Goal: Communication & Community: Answer question/provide support

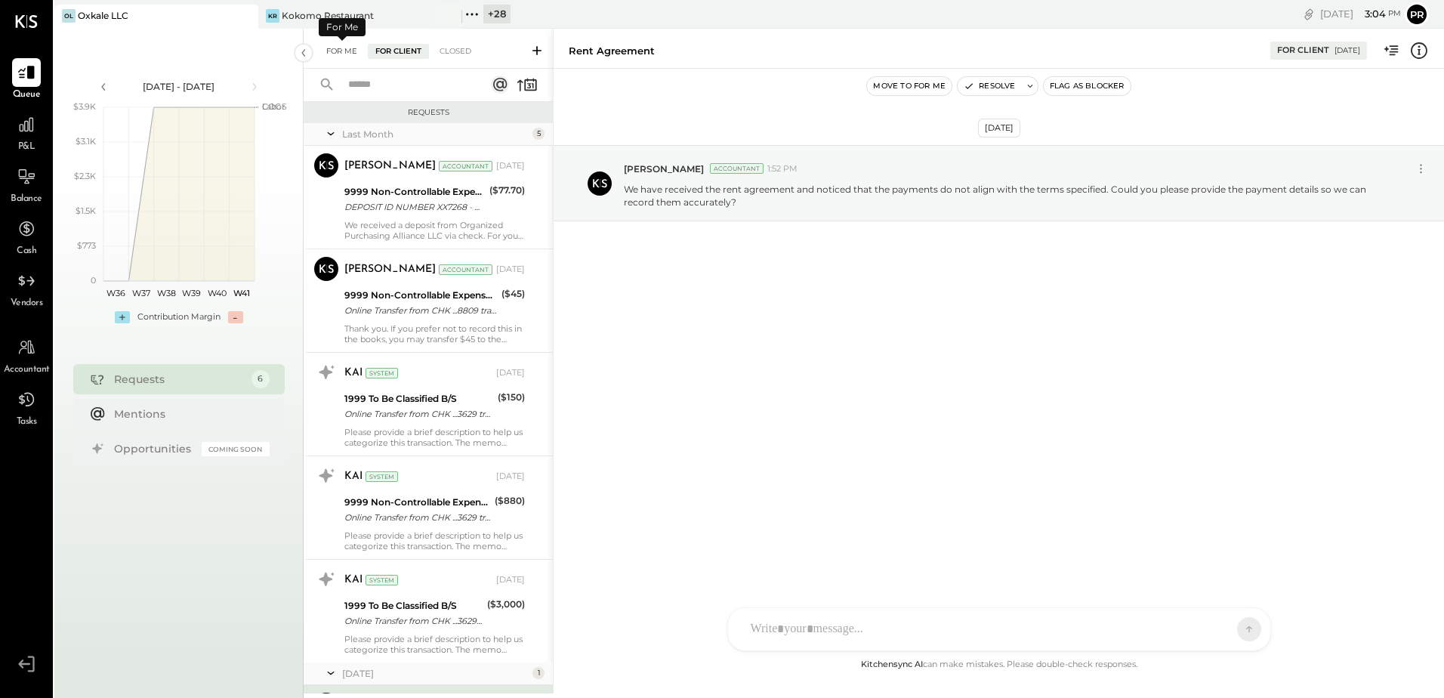
click at [341, 45] on div "For Me" at bounding box center [342, 51] width 46 height 15
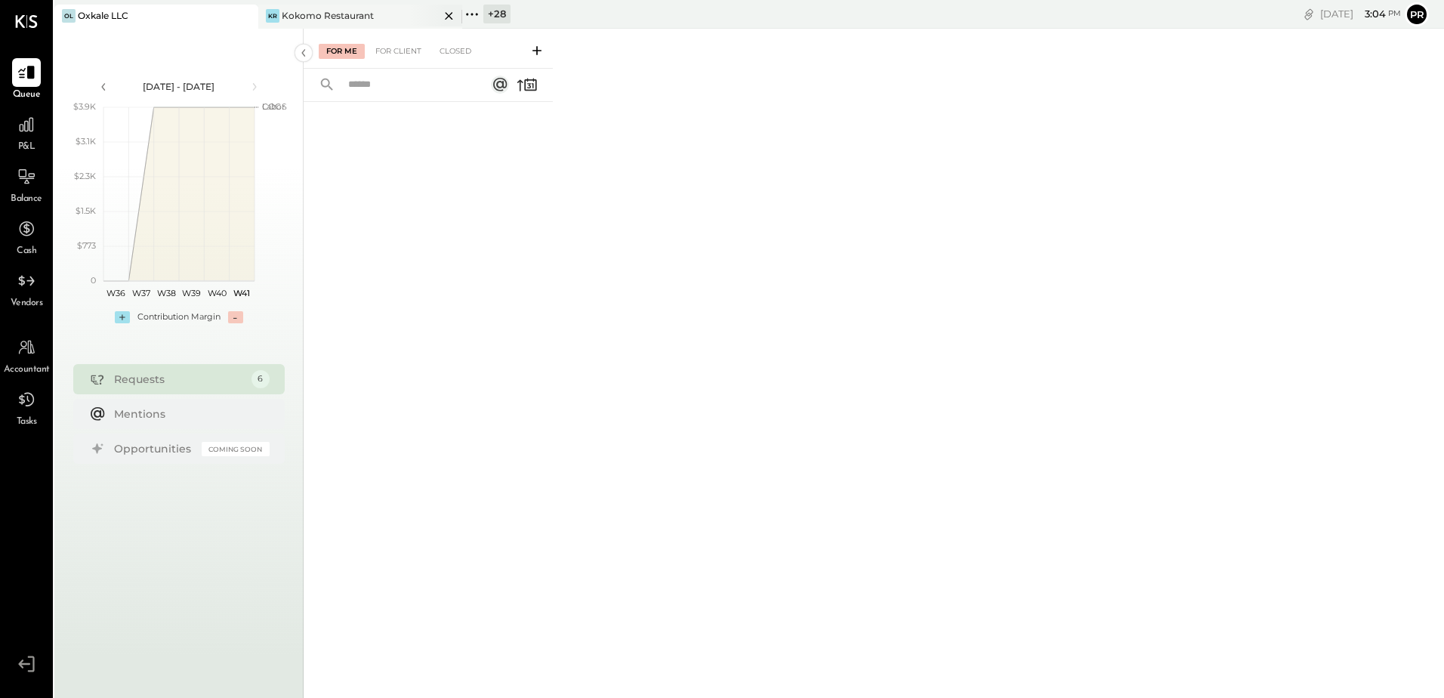
click at [324, 14] on div "Kokomo Restaurant" at bounding box center [328, 15] width 92 height 13
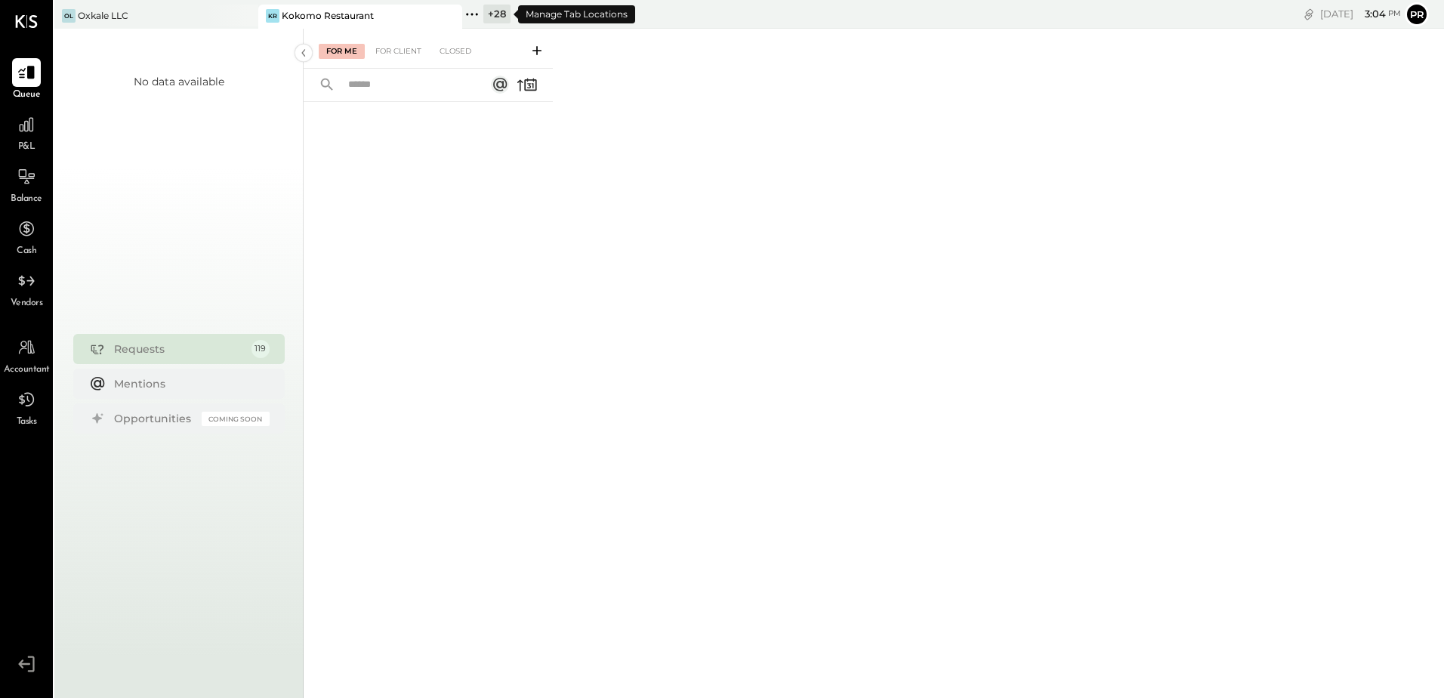
click at [477, 13] on icon at bounding box center [477, 14] width 2 height 2
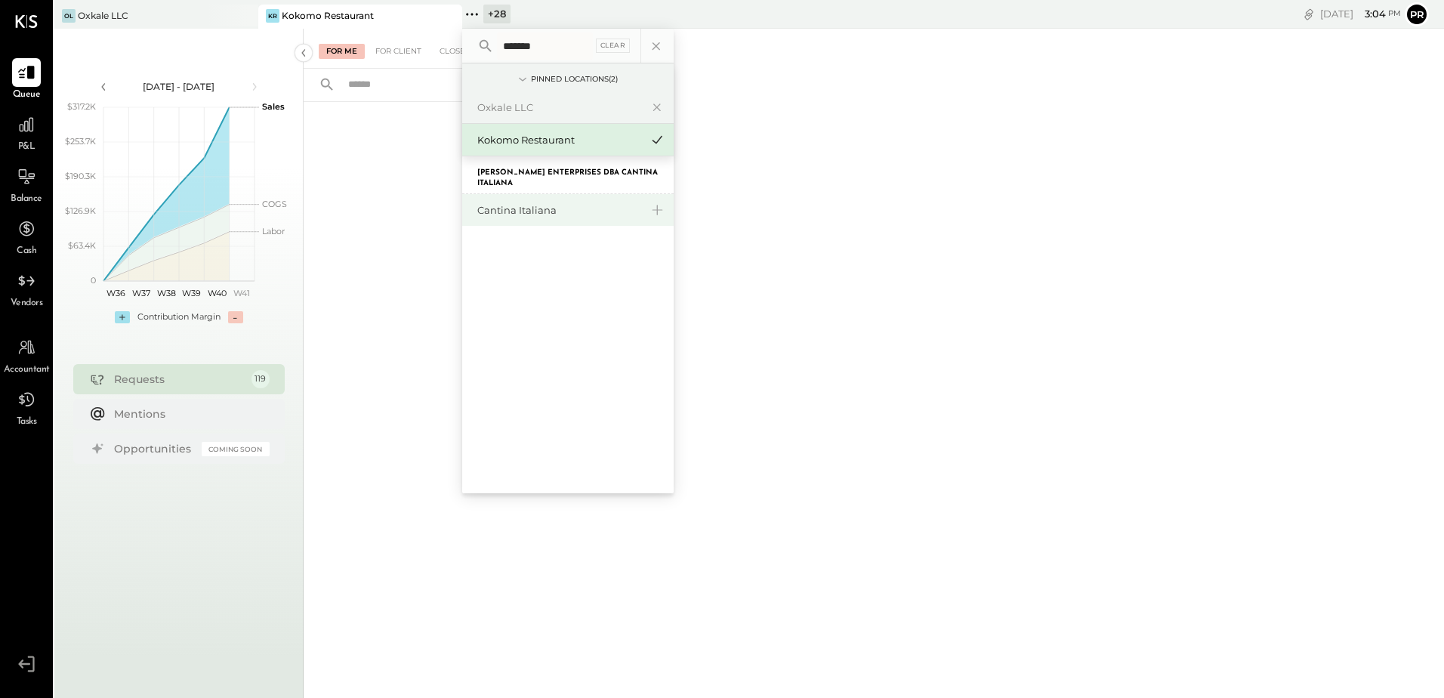
type input "*******"
click at [507, 212] on div "Cantina Italiana" at bounding box center [558, 210] width 163 height 14
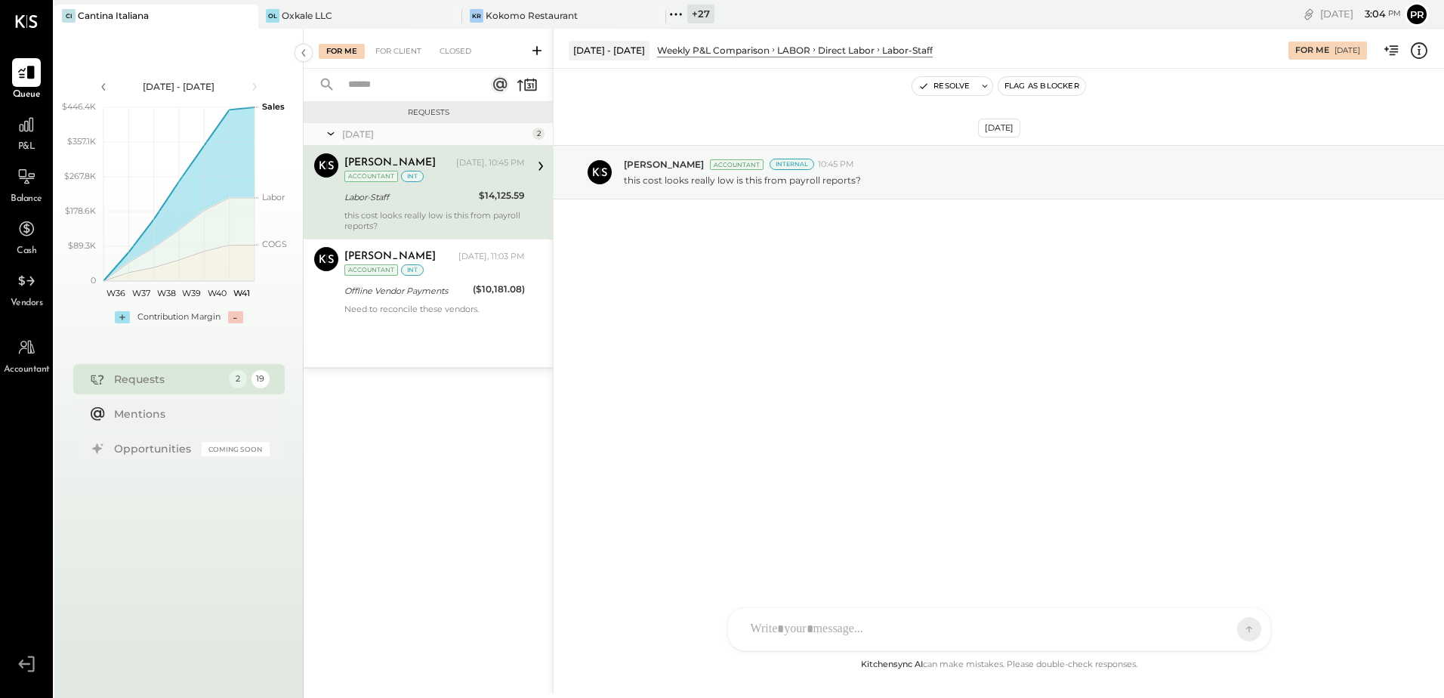
click at [434, 196] on div "Labor-Staff" at bounding box center [409, 197] width 130 height 15
click at [16, 135] on div at bounding box center [26, 124] width 29 height 29
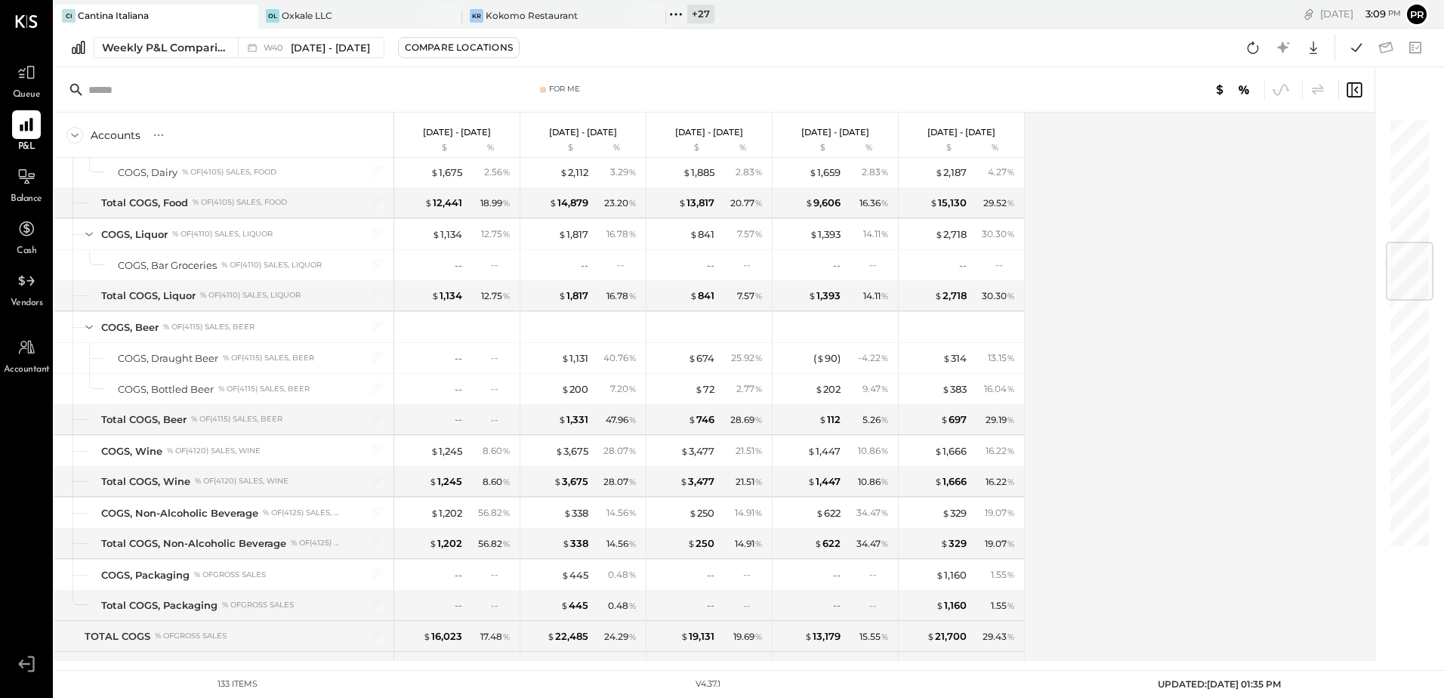
scroll to position [1057, 0]
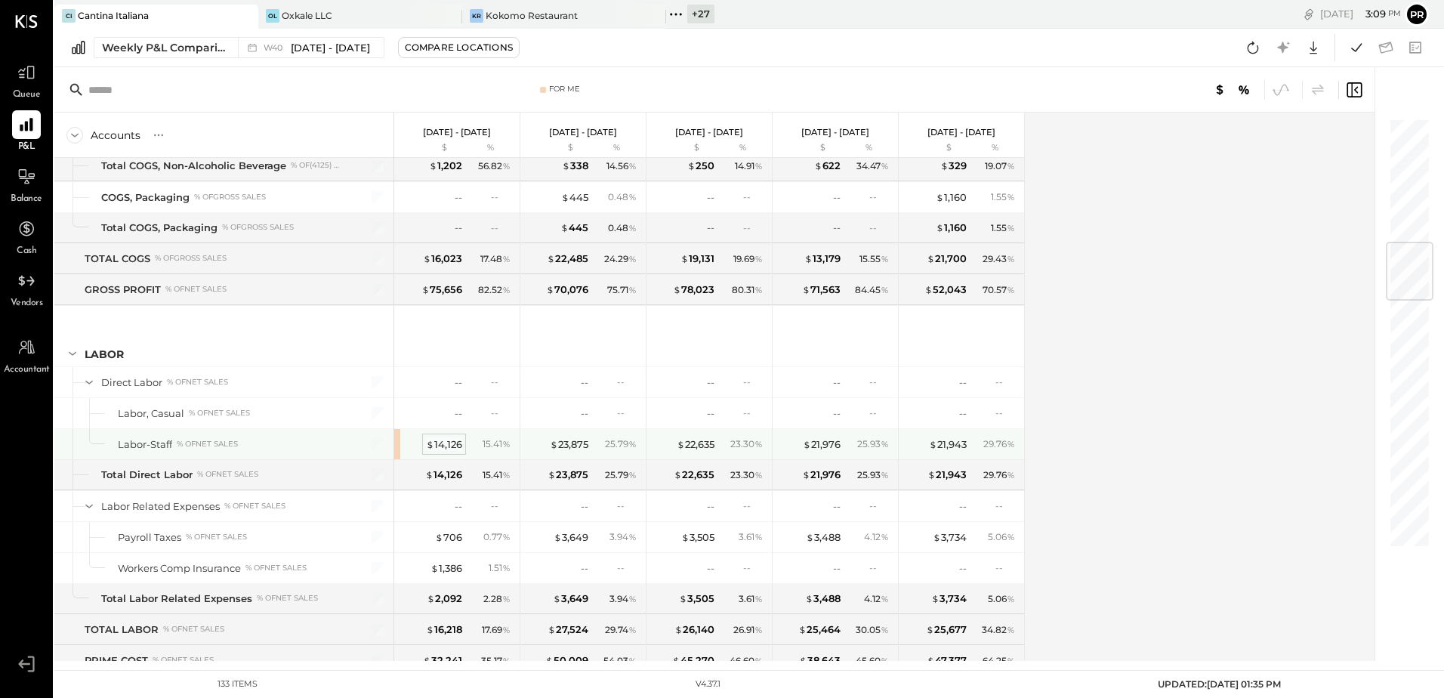
click at [455, 442] on div "$ 14,126" at bounding box center [444, 444] width 36 height 14
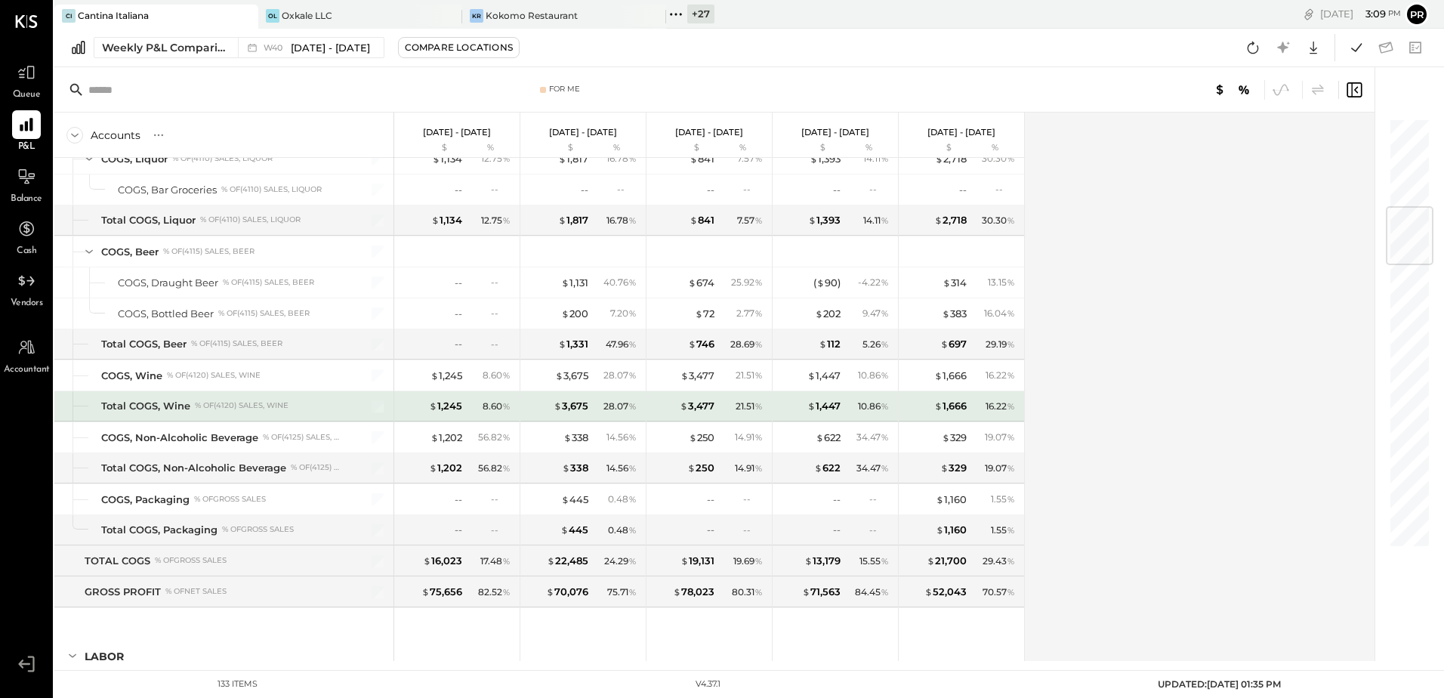
scroll to position [982, 0]
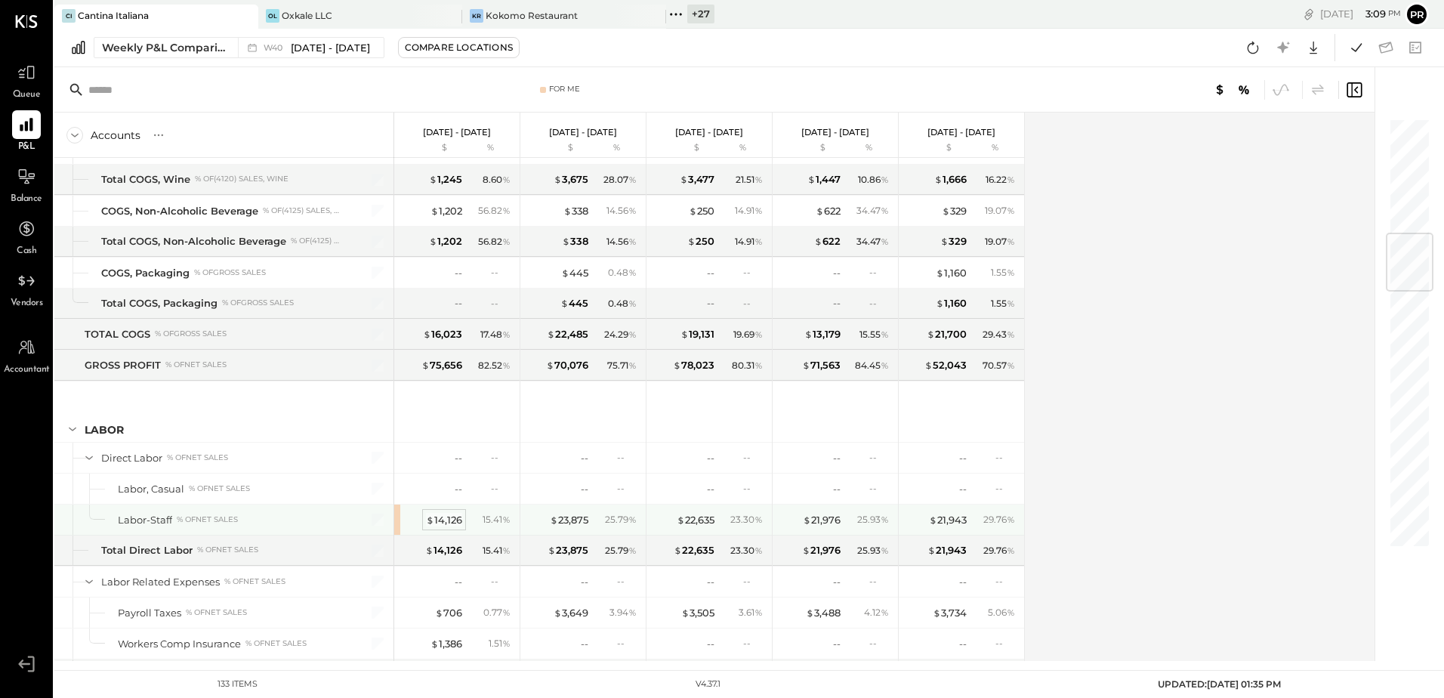
click at [457, 514] on div "$ 14,126" at bounding box center [444, 520] width 36 height 14
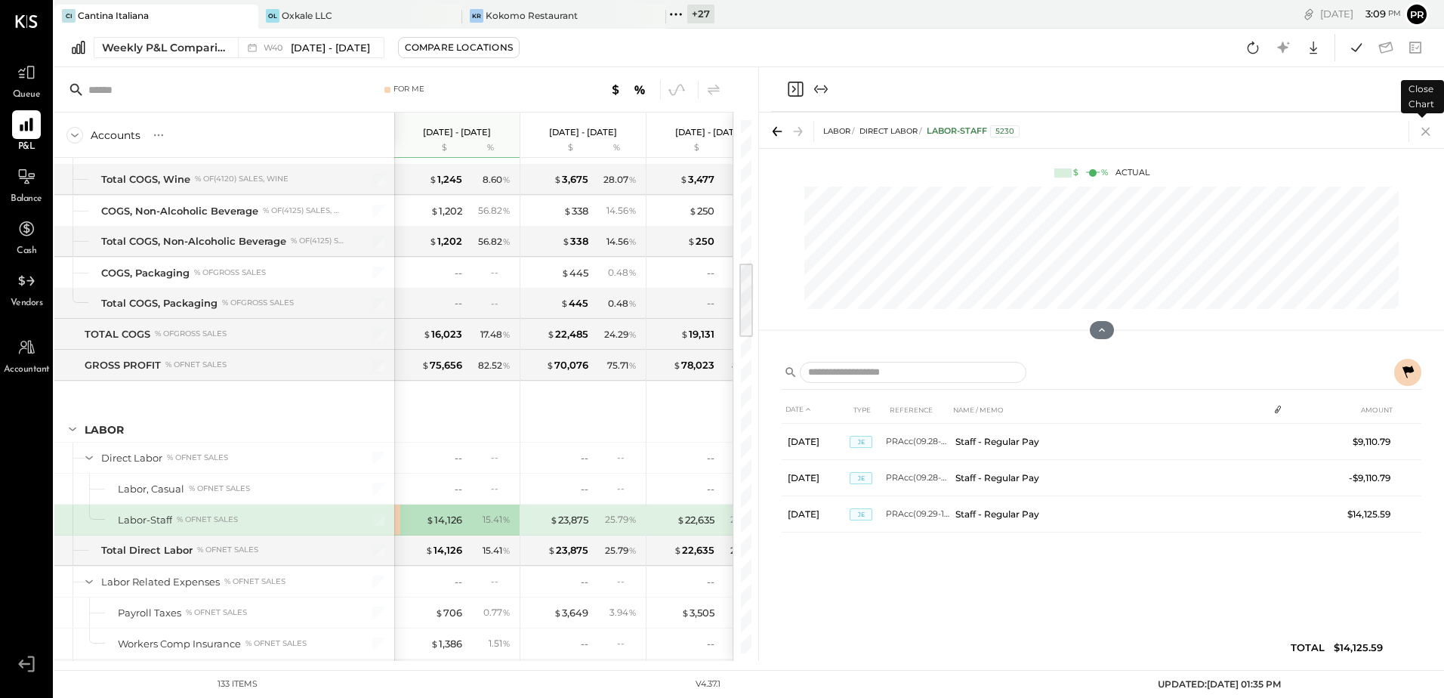
click at [1429, 130] on icon at bounding box center [1425, 131] width 21 height 21
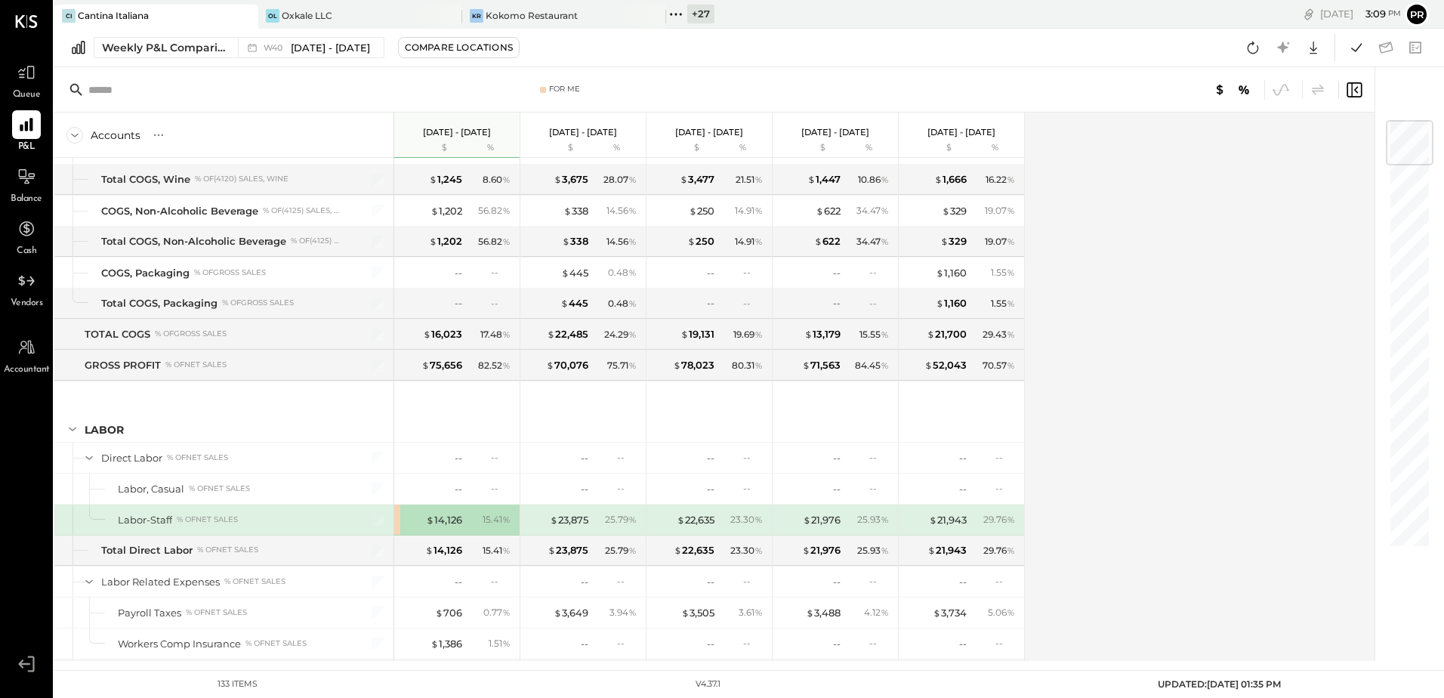
click at [15, 91] on span "Queue" at bounding box center [27, 95] width 28 height 14
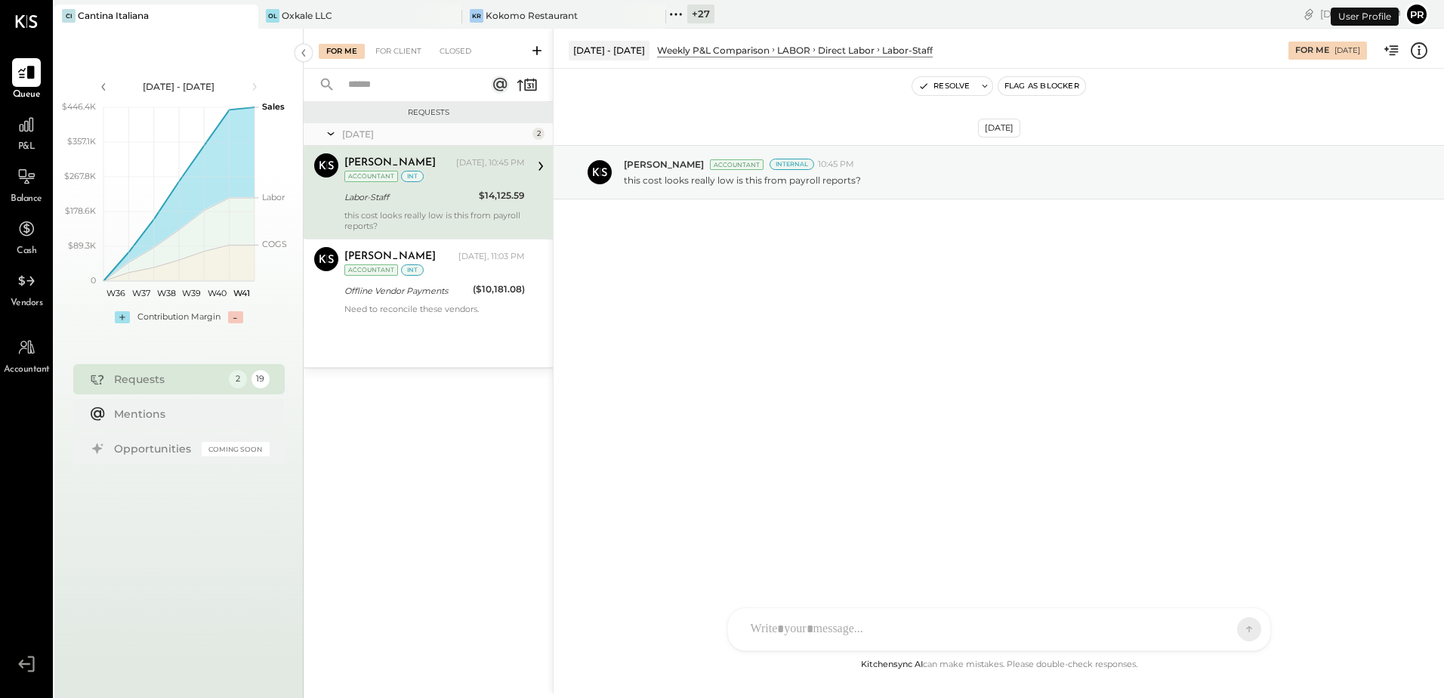
click at [449, 194] on div "Labor-Staff" at bounding box center [409, 197] width 130 height 15
click at [843, 625] on div at bounding box center [985, 629] width 485 height 33
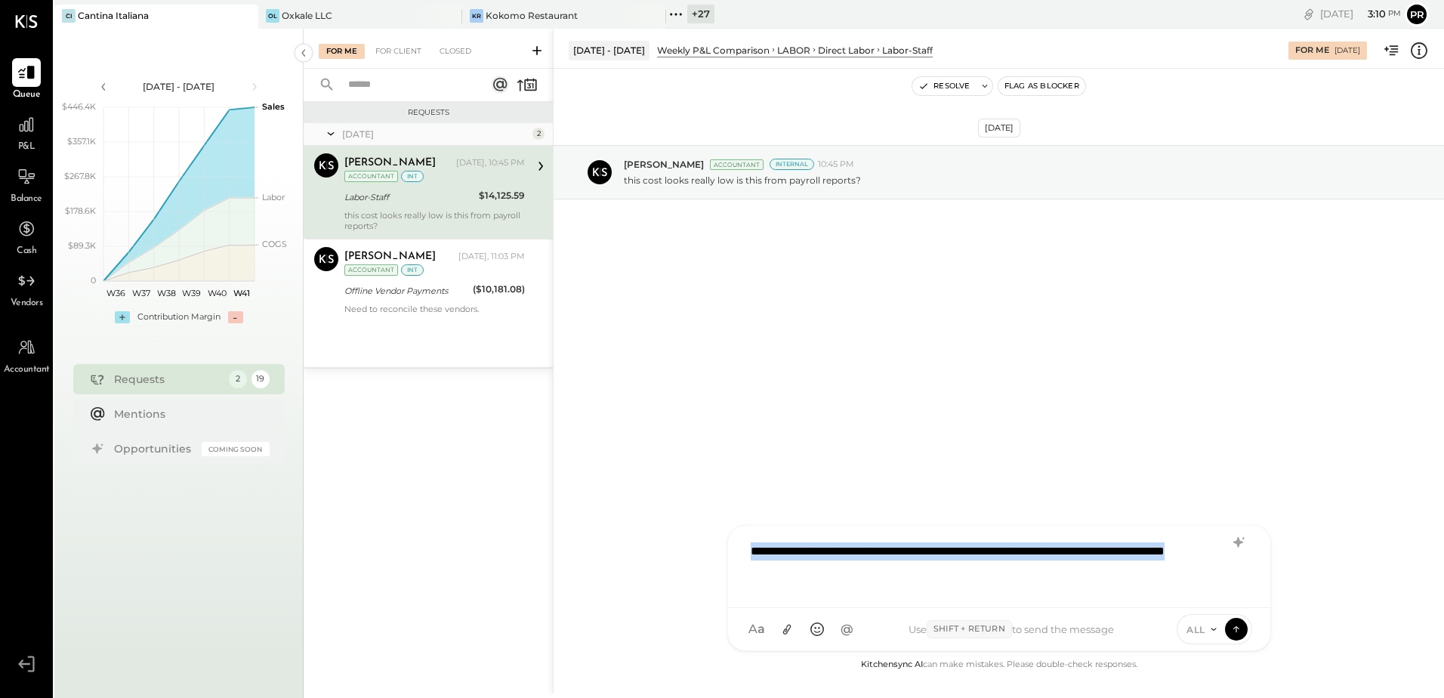
drag, startPoint x: 877, startPoint y: 572, endPoint x: 713, endPoint y: 536, distance: 167.9
click at [713, 536] on div "**********" at bounding box center [998, 361] width 891 height 665
copy div "**********"
click at [747, 551] on div "**********" at bounding box center [999, 565] width 512 height 60
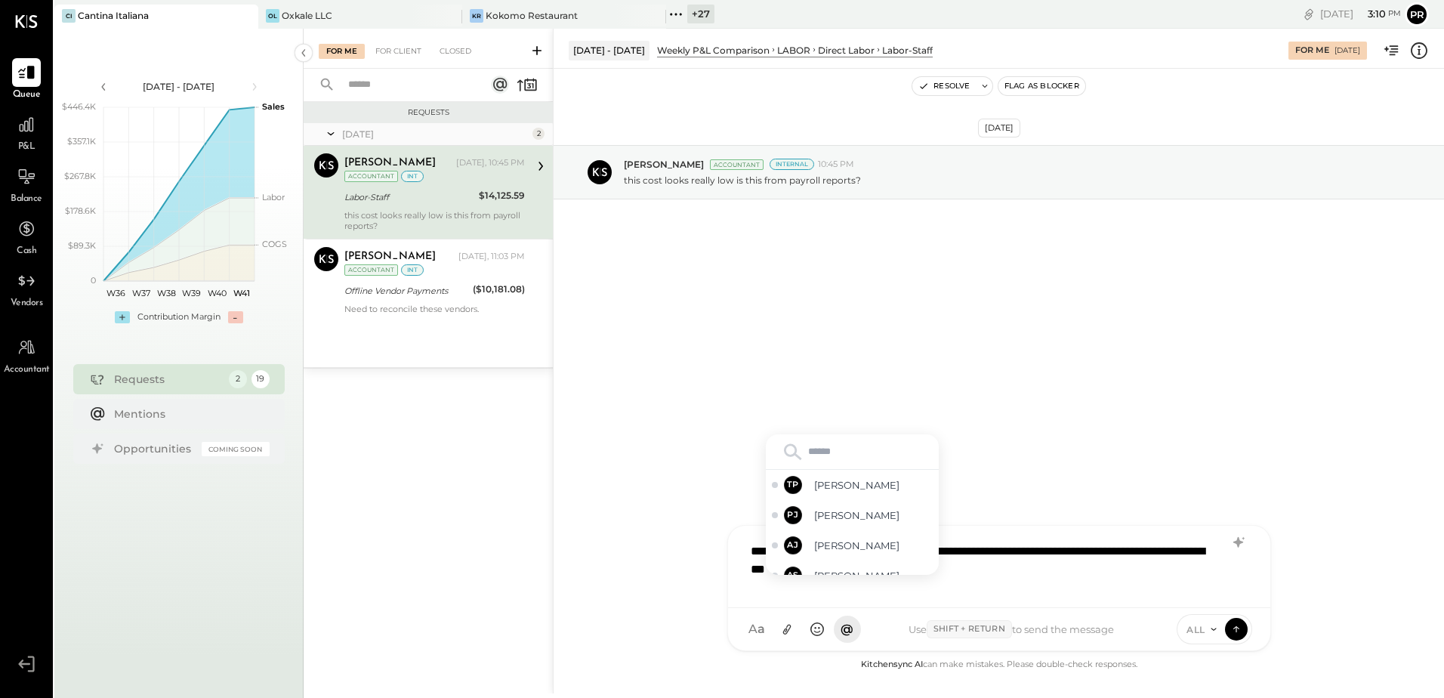
type input "*"
click at [829, 563] on span "[PERSON_NAME]" at bounding box center [873, 560] width 119 height 14
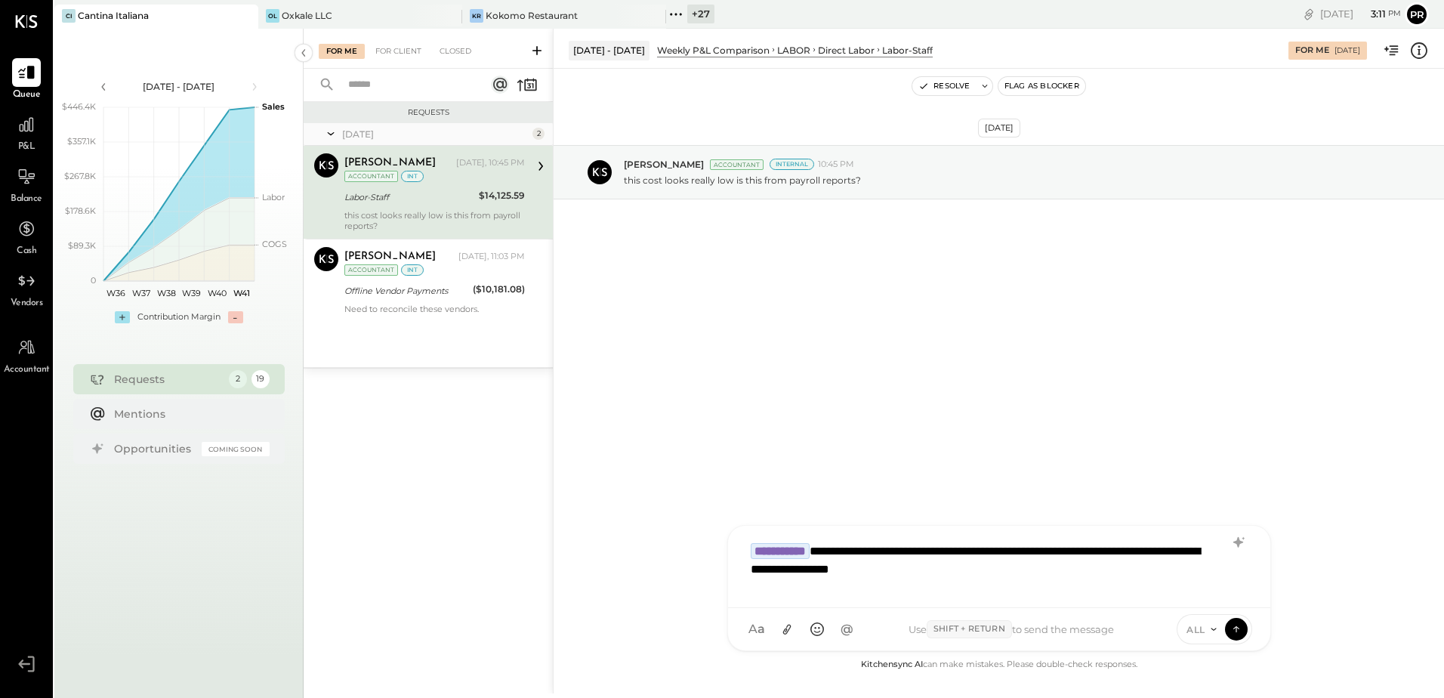
click at [841, 546] on div "**********" at bounding box center [999, 565] width 512 height 60
click at [1211, 632] on icon at bounding box center [1214, 629] width 12 height 12
click at [1205, 594] on div "INTERNAL" at bounding box center [1221, 591] width 89 height 25
click at [1236, 631] on icon at bounding box center [1237, 628] width 14 height 15
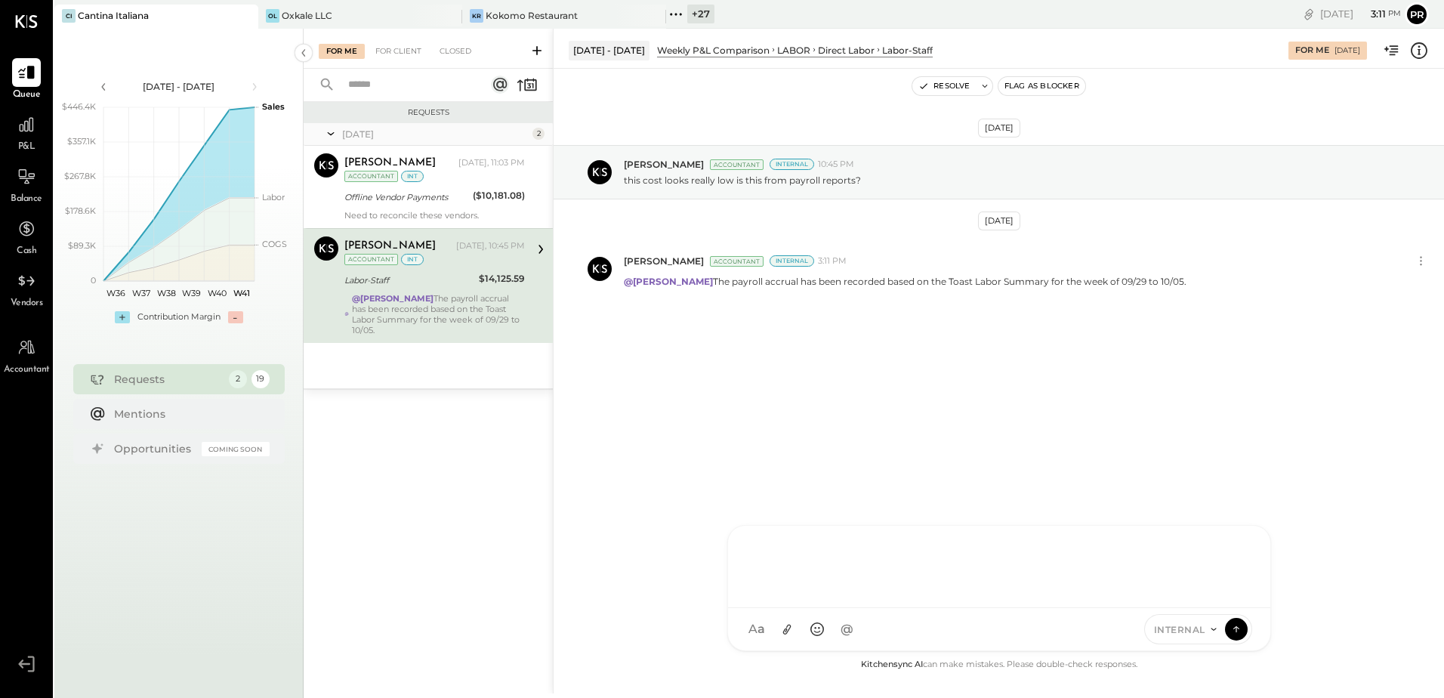
click at [460, 300] on div "@[PERSON_NAME] The payroll accrual has been recorded based on the Toast Labor S…" at bounding box center [438, 314] width 173 height 42
click at [944, 85] on button "Resolve" at bounding box center [943, 86] width 63 height 18
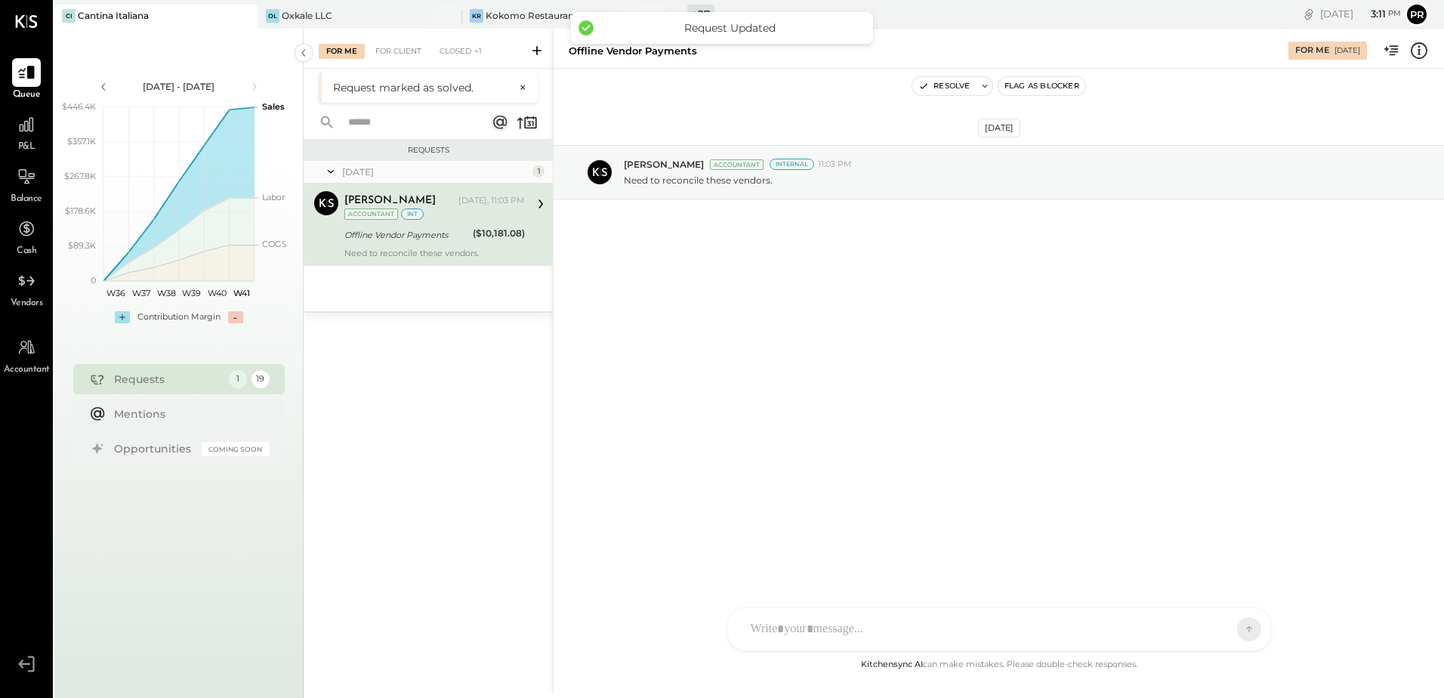
click at [471, 239] on div "Offline Vendor Payments ($10,181.08)" at bounding box center [434, 235] width 181 height 18
click at [823, 625] on div at bounding box center [999, 629] width 542 height 42
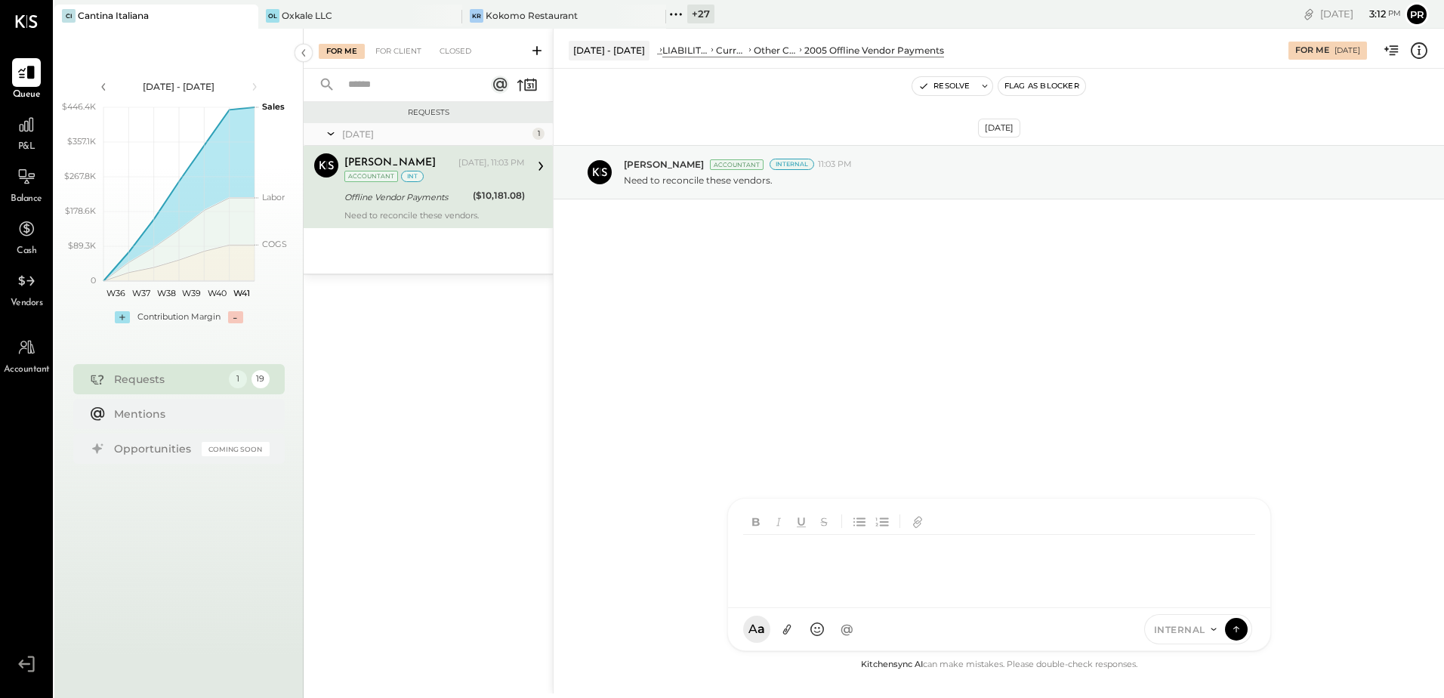
click at [782, 557] on div at bounding box center [999, 565] width 512 height 60
click at [825, 559] on span "[PERSON_NAME]" at bounding box center [873, 560] width 119 height 14
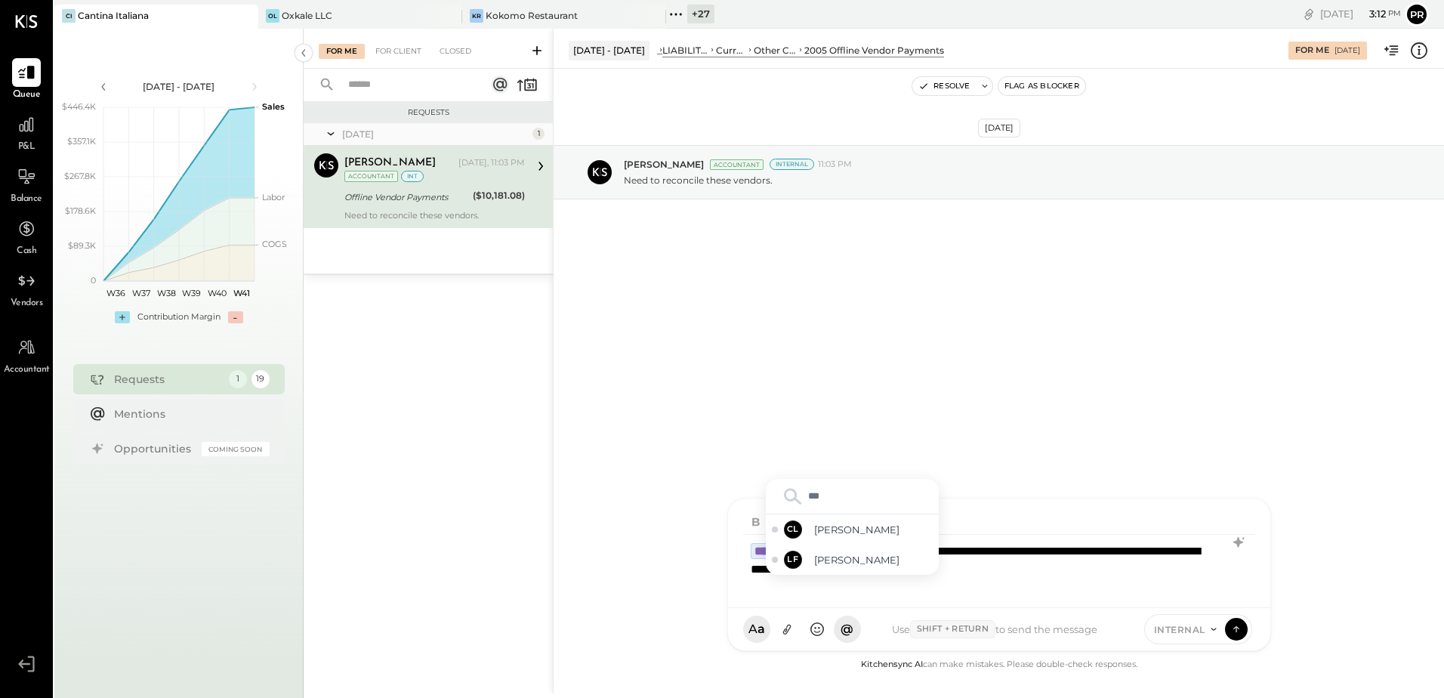
type input "****"
click at [1192, 634] on span "INTERNAL" at bounding box center [1179, 629] width 51 height 13
click at [1181, 592] on div "INTERNAL" at bounding box center [1189, 591] width 89 height 25
click at [1239, 631] on icon at bounding box center [1237, 628] width 14 height 15
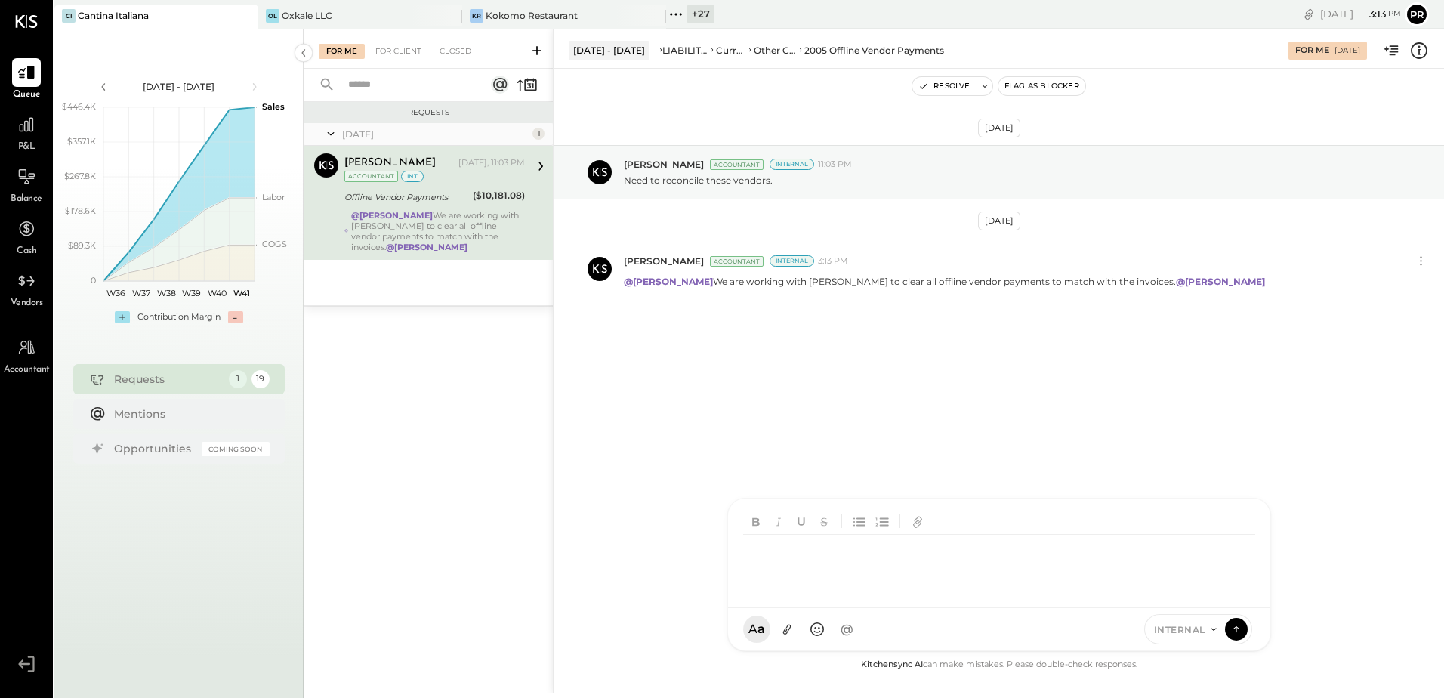
click at [465, 214] on div "@[PERSON_NAME] We are working with [PERSON_NAME] to clear all offline vendor pa…" at bounding box center [438, 231] width 174 height 42
click at [937, 87] on button "Resolve" at bounding box center [943, 86] width 63 height 18
